Goal: Task Accomplishment & Management: Use online tool/utility

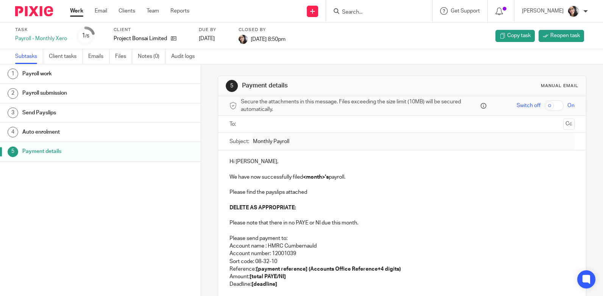
click at [80, 11] on link "Work" at bounding box center [76, 11] width 13 height 8
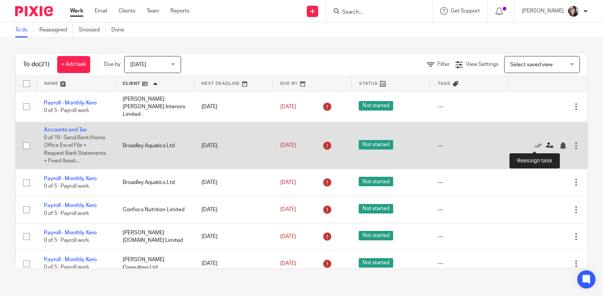
click at [546, 147] on icon at bounding box center [550, 146] width 8 height 8
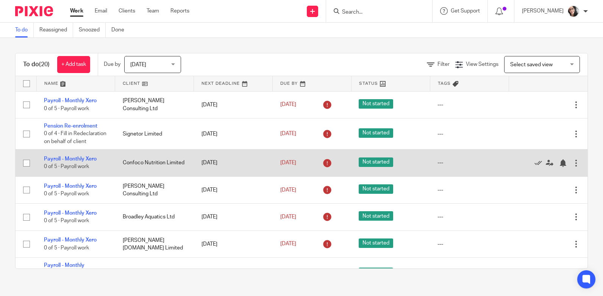
scroll to position [38, 0]
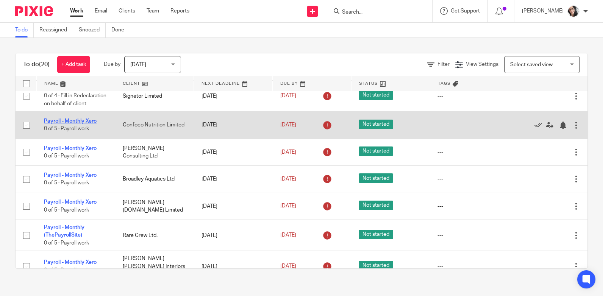
click at [84, 124] on link "Payroll - Monthly Xero" at bounding box center [70, 121] width 53 height 5
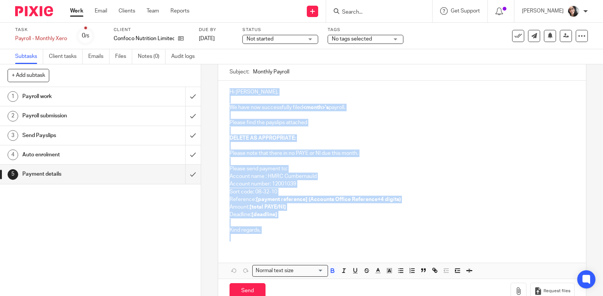
scroll to position [48, 0]
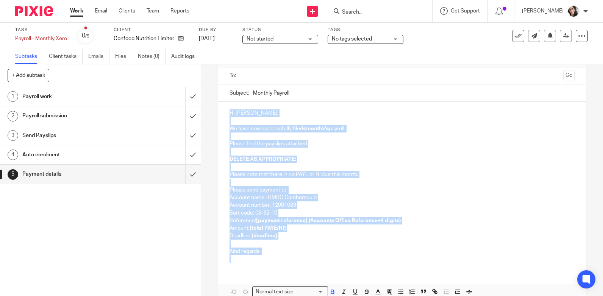
drag, startPoint x: 260, startPoint y: 219, endPoint x: 225, endPoint y: 100, distance: 123.6
click at [225, 100] on form "Secure the attachments in this message. Files exceeding the size limit (10MB) w…" at bounding box center [402, 186] width 368 height 277
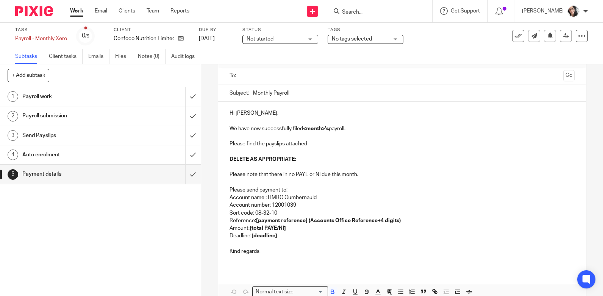
scroll to position [46, 0]
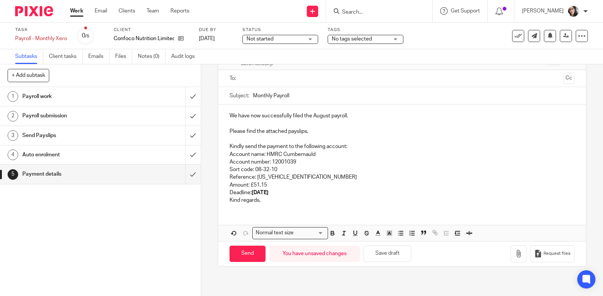
click at [229, 117] on p "We have now successfully filed the August payroll." at bounding box center [401, 116] width 345 height 8
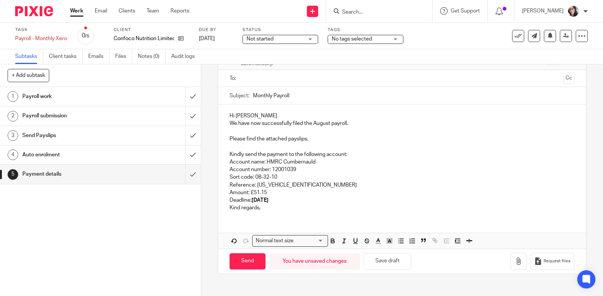
click at [250, 72] on ul at bounding box center [402, 78] width 321 height 12
click at [253, 78] on input "text" at bounding box center [401, 78] width 317 height 9
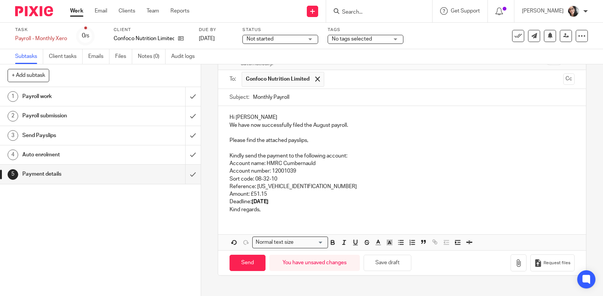
click at [237, 115] on p "Hi Cristina" at bounding box center [401, 118] width 345 height 8
click at [267, 131] on p at bounding box center [401, 133] width 345 height 8
click at [318, 124] on p "We have now successfully filed the August payroll." at bounding box center [401, 126] width 345 height 8
click at [318, 124] on div "Hi Christina We have now successfully filed the August payroll. Please find the…" at bounding box center [402, 162] width 368 height 113
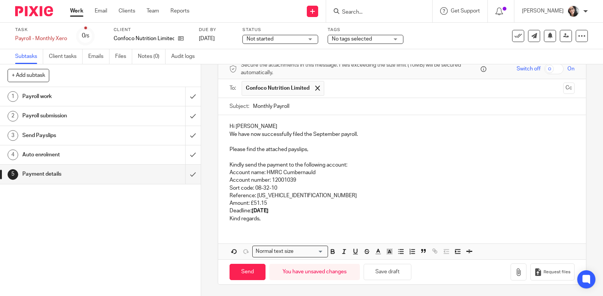
click at [326, 136] on p "We have now successfully filed the September payroll." at bounding box center [401, 135] width 345 height 8
copy p "September"
click at [327, 107] on input "Monthly Payroll" at bounding box center [413, 106] width 321 height 17
paste input "September"
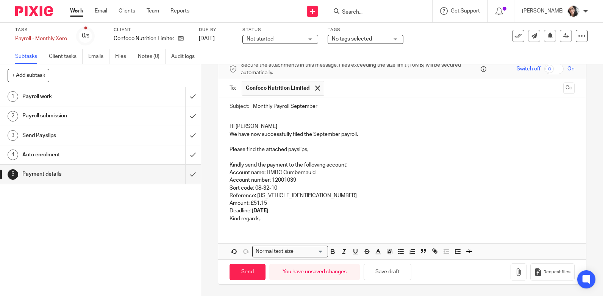
type input "Monthly Payroll September"
click at [311, 194] on p "Reference: 475PB015013912605" at bounding box center [401, 196] width 345 height 8
click at [268, 210] on strong "21st September 2025" at bounding box center [259, 210] width 17 height 5
click at [225, 221] on div "Hi Christina We have now successfully filed the September payroll. Please find …" at bounding box center [402, 171] width 368 height 113
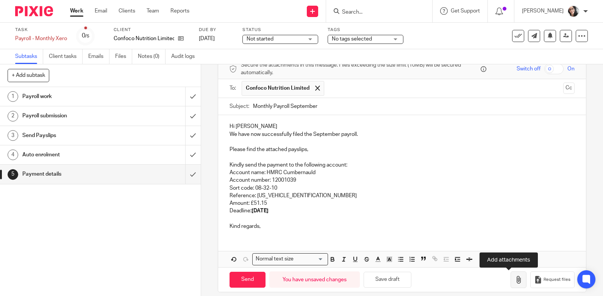
click at [515, 279] on icon "button" at bounding box center [519, 280] width 8 height 8
